Goal: Information Seeking & Learning: Learn about a topic

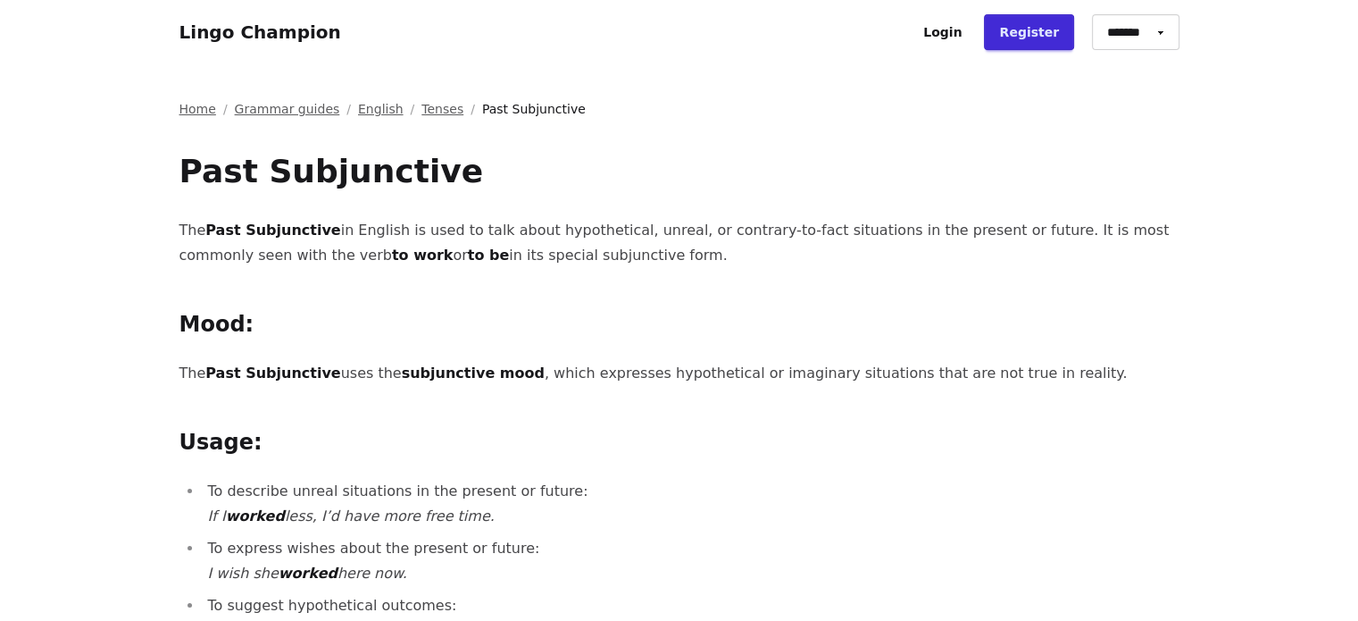
click at [422, 112] on link "Tenses" at bounding box center [443, 109] width 42 height 18
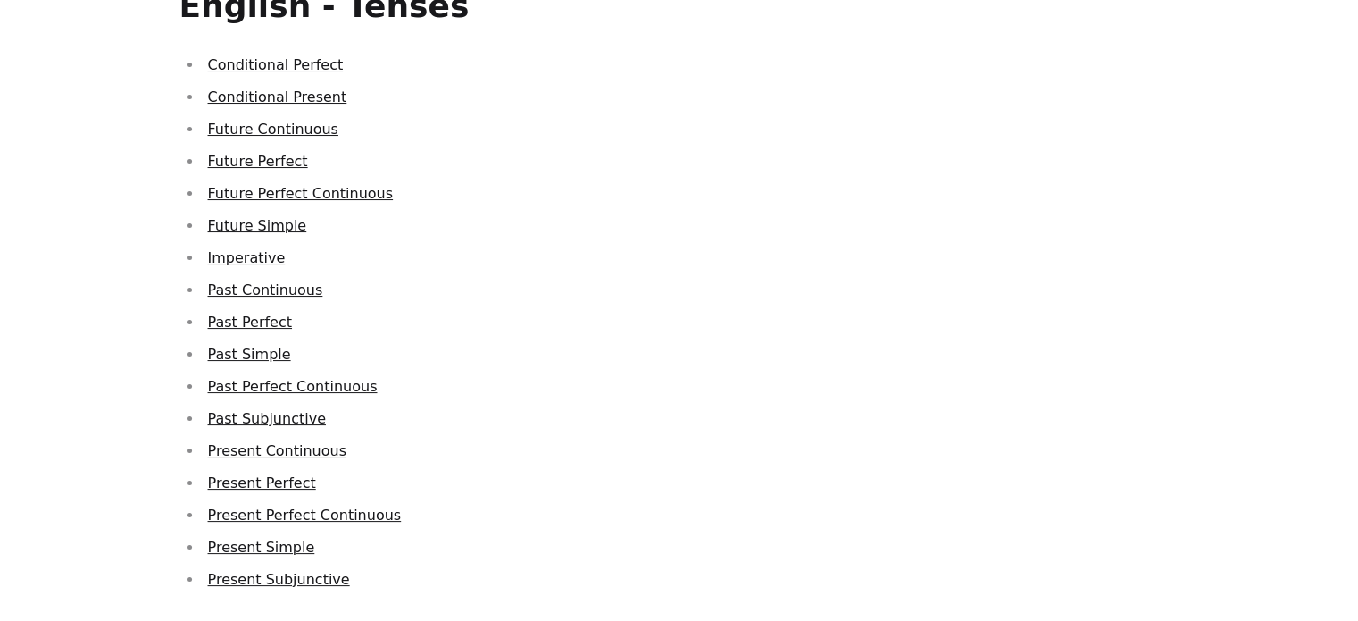
scroll to position [357, 0]
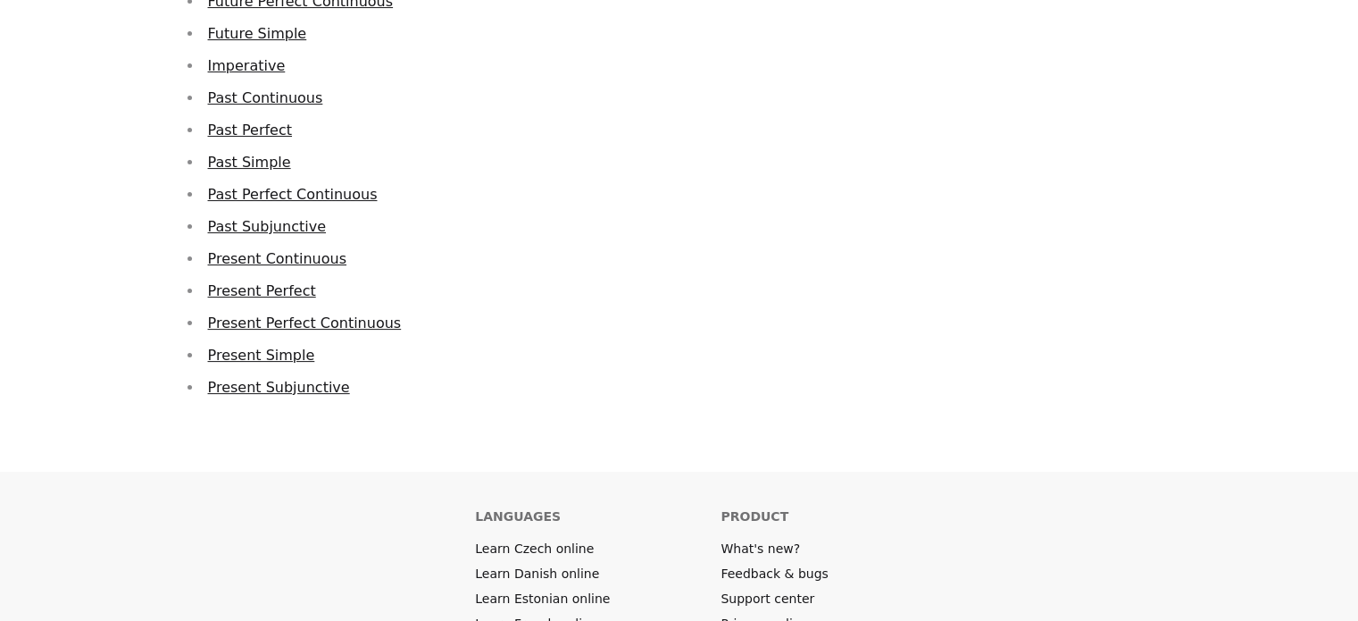
click at [284, 385] on link "Present Subjunctive" at bounding box center [279, 387] width 142 height 17
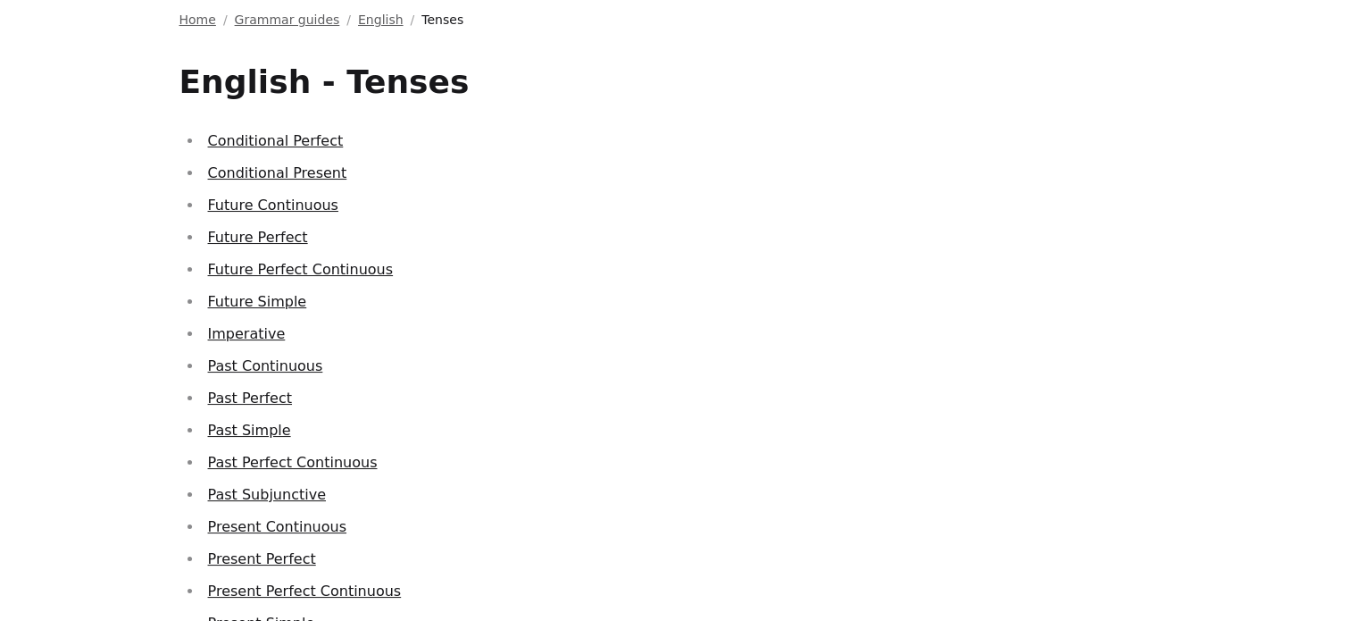
scroll to position [179, 0]
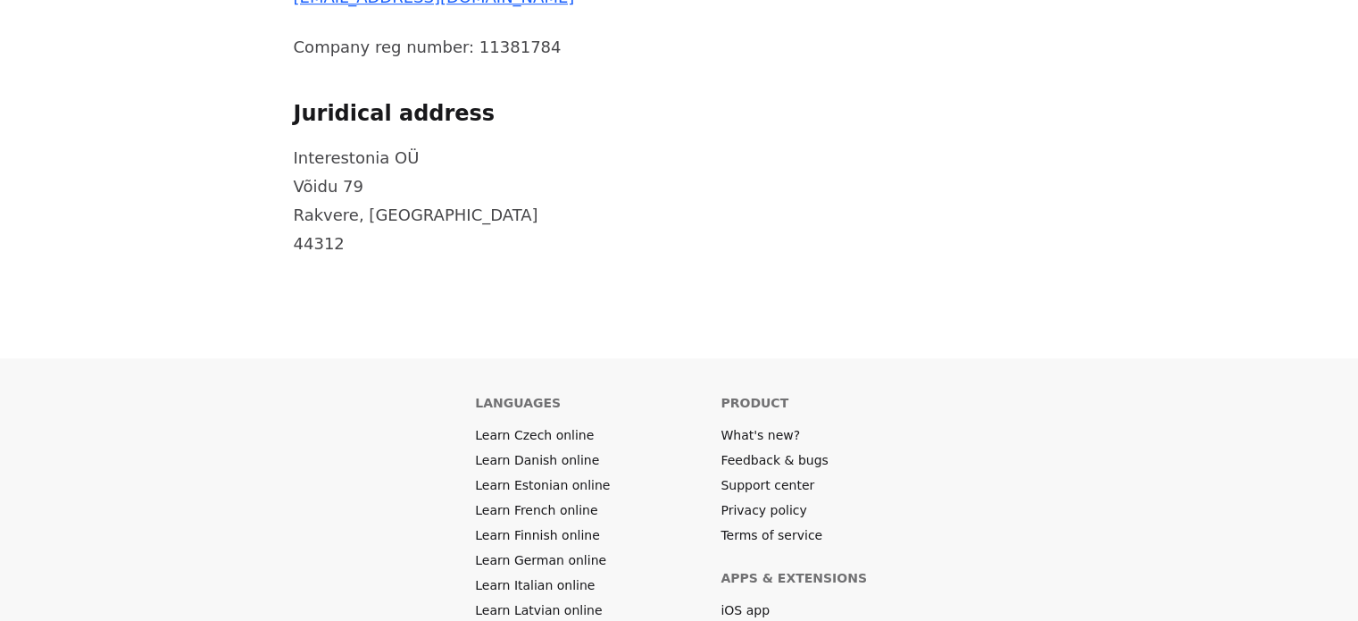
scroll to position [1072, 0]
